Goal: Manage account settings

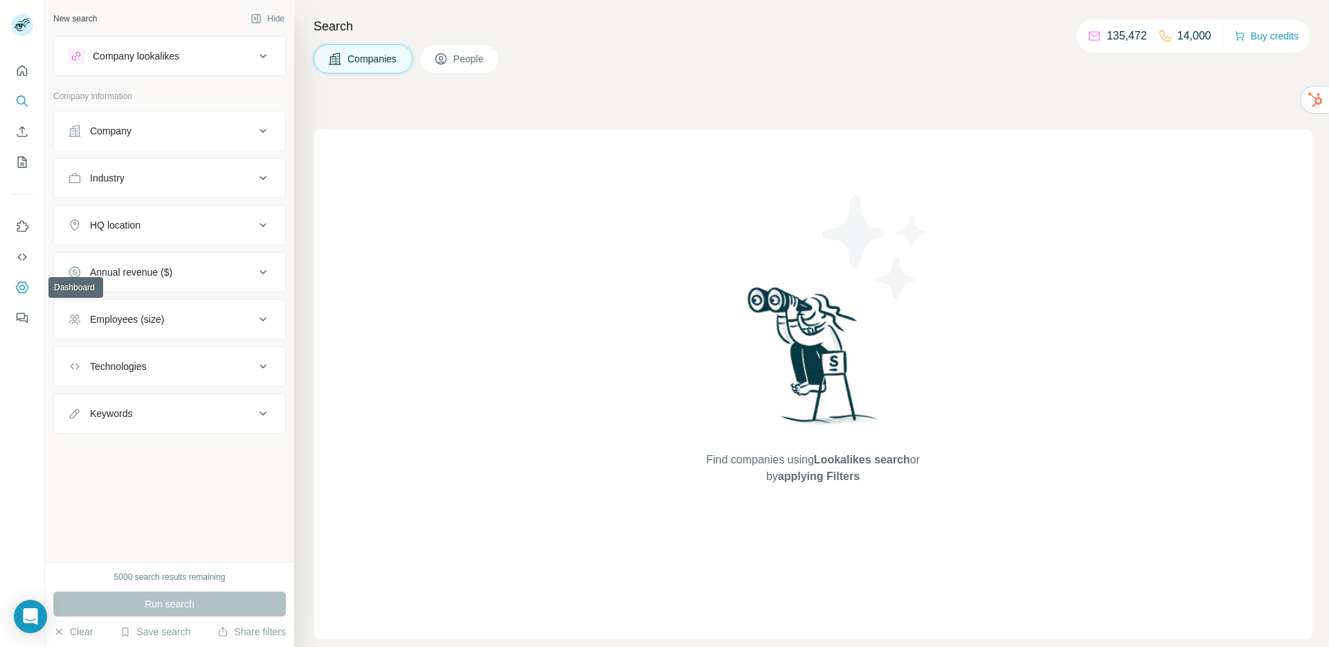
click at [22, 291] on icon "Dashboard" at bounding box center [22, 287] width 14 height 14
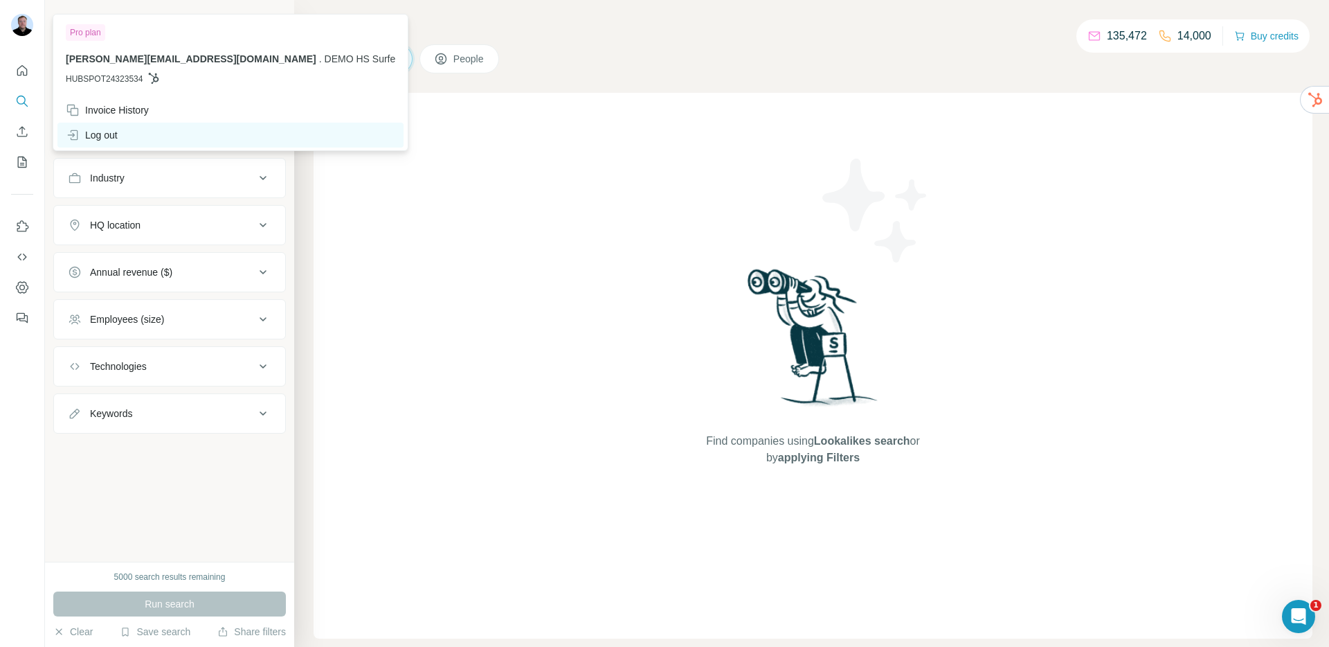
click at [98, 136] on div "Log out" at bounding box center [92, 135] width 52 height 14
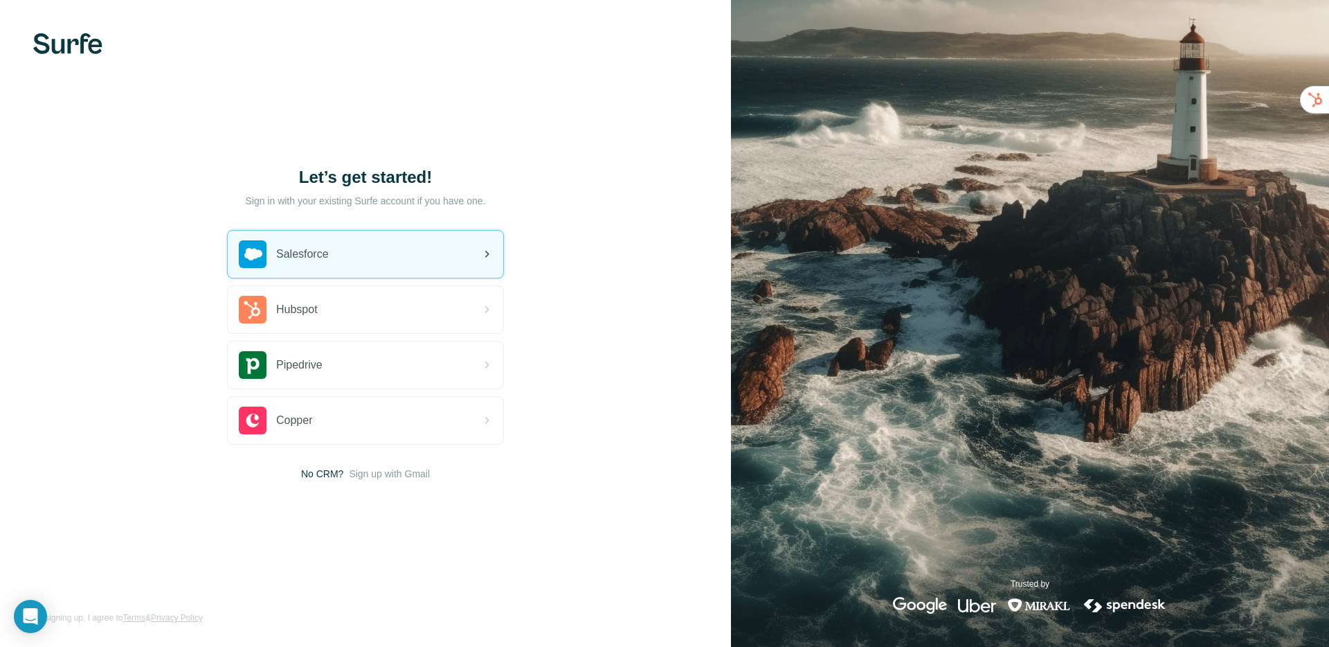
click at [291, 263] on div "Salesforce" at bounding box center [284, 254] width 90 height 28
click at [329, 266] on div "Salesforce" at bounding box center [284, 254] width 90 height 28
